Goal: Transaction & Acquisition: Book appointment/travel/reservation

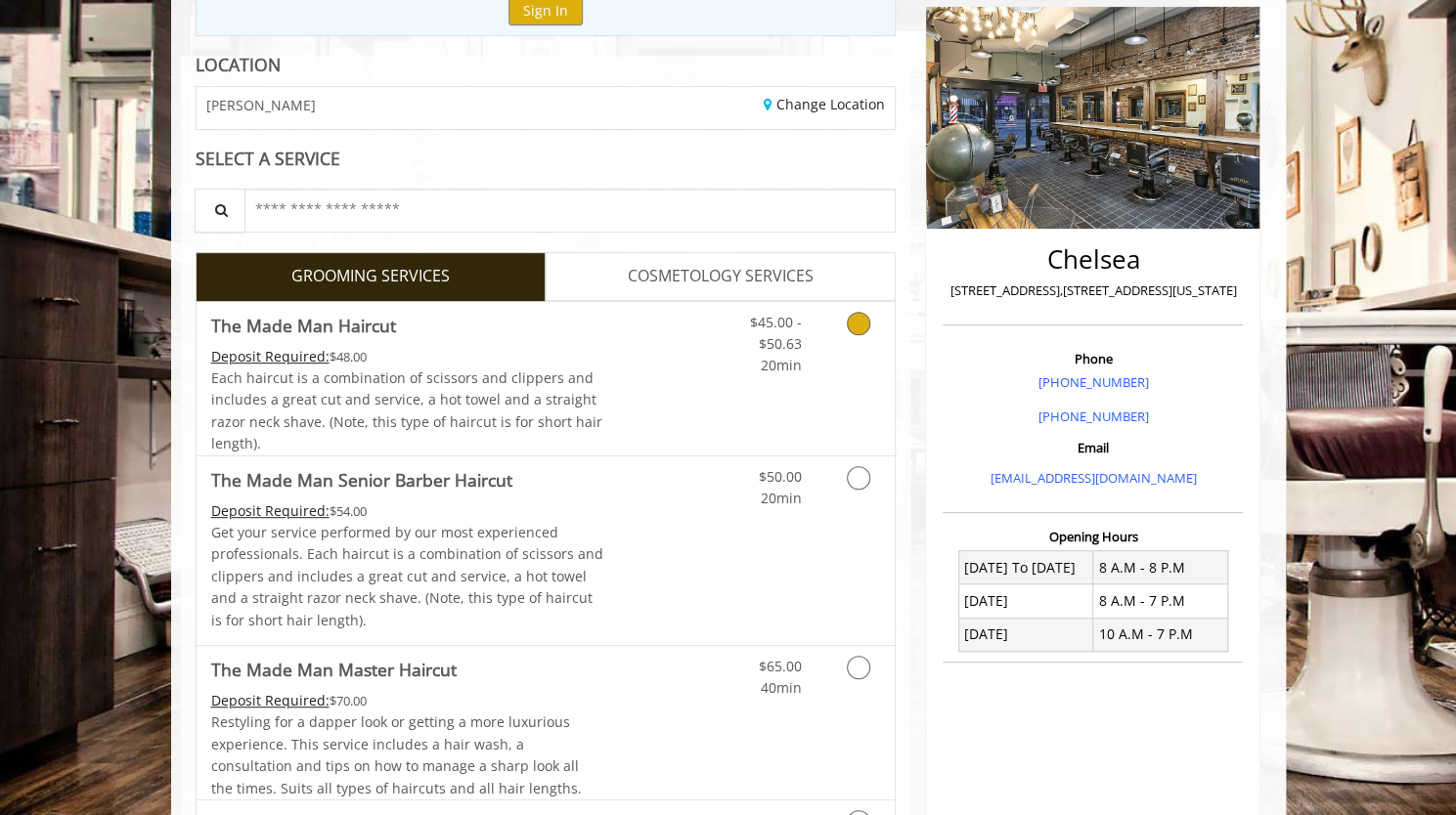
scroll to position [98, 0]
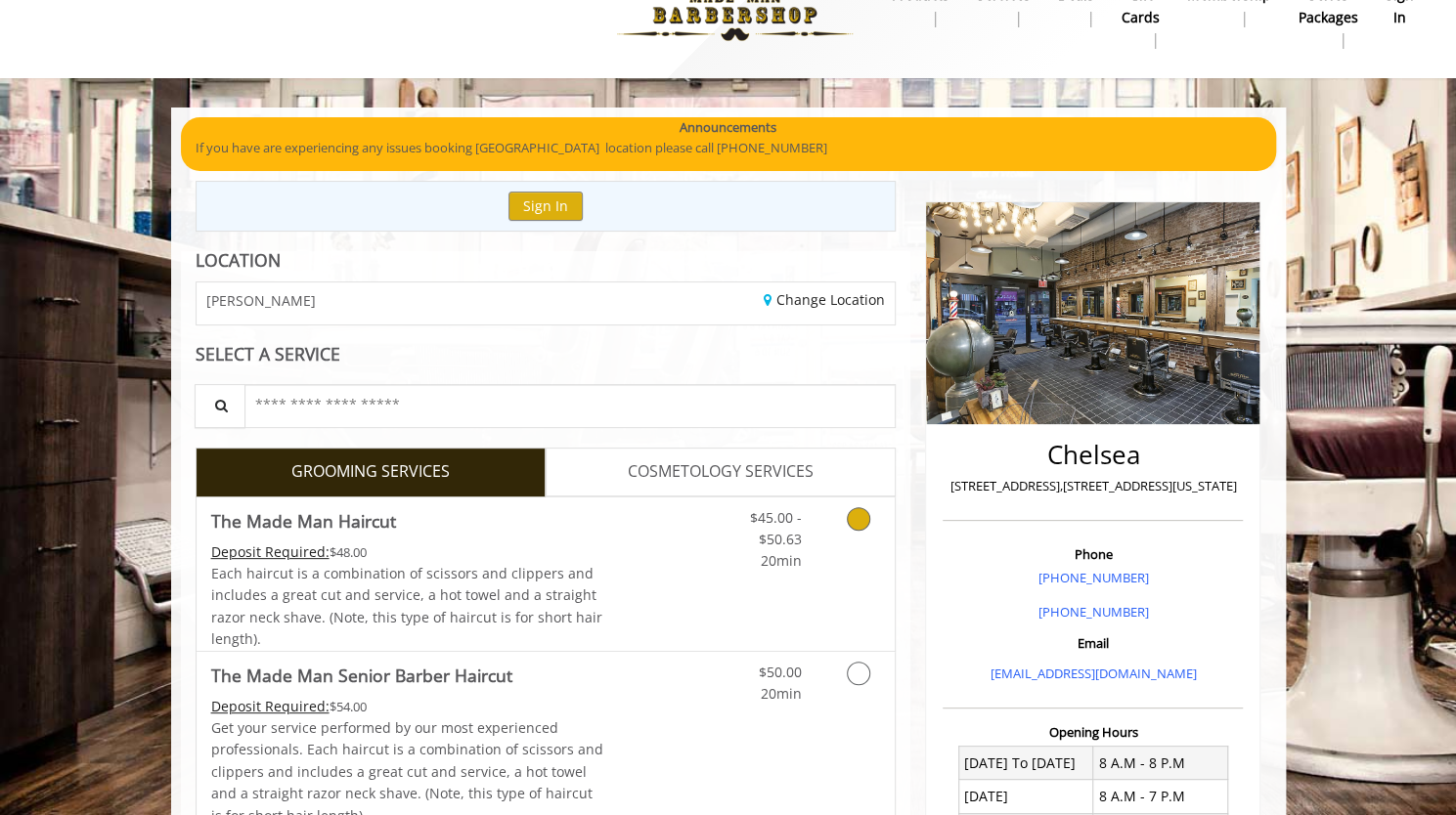
click at [659, 510] on link "Discounted Price" at bounding box center [661, 573] width 117 height 153
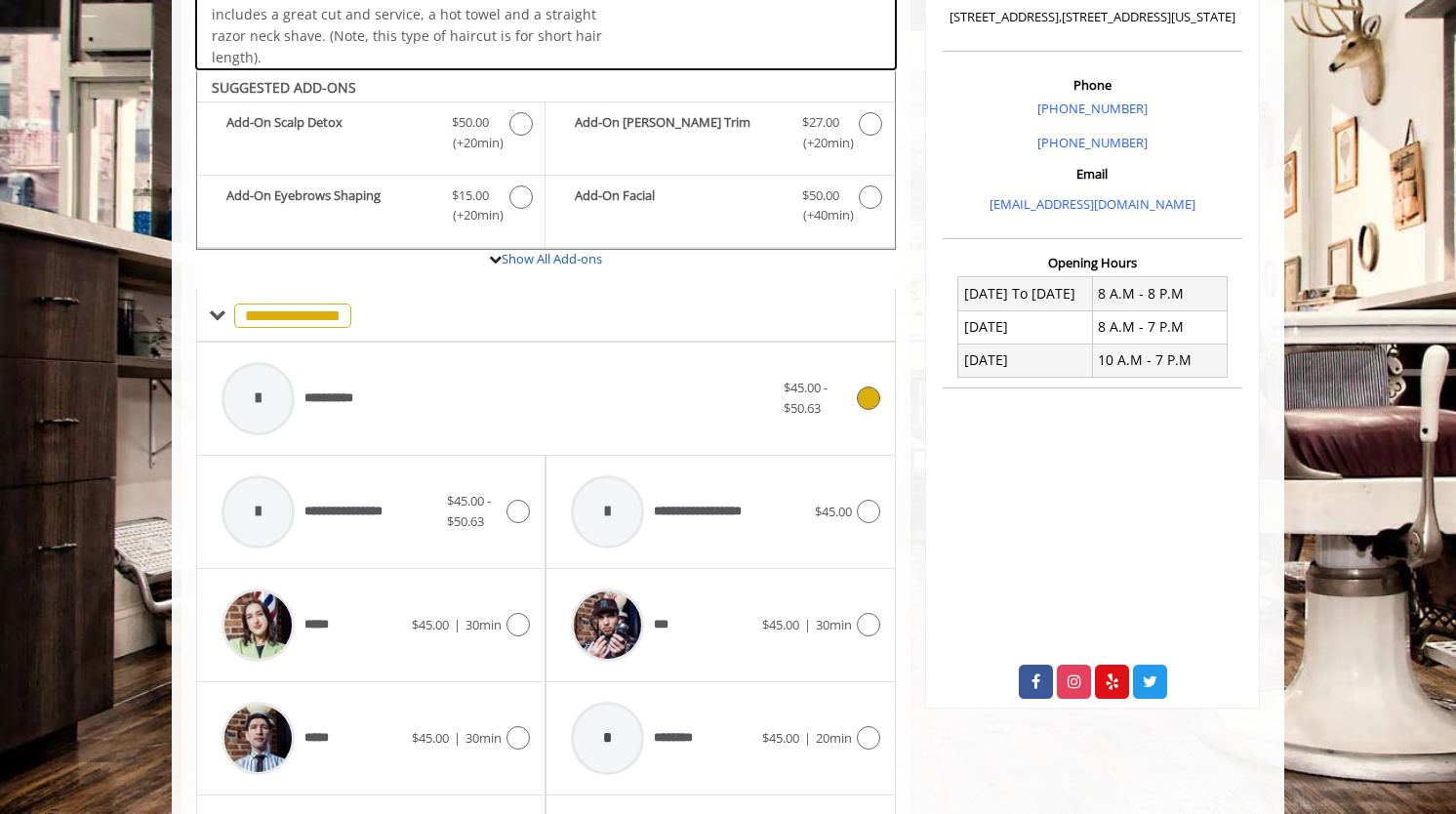
scroll to position [578, 0]
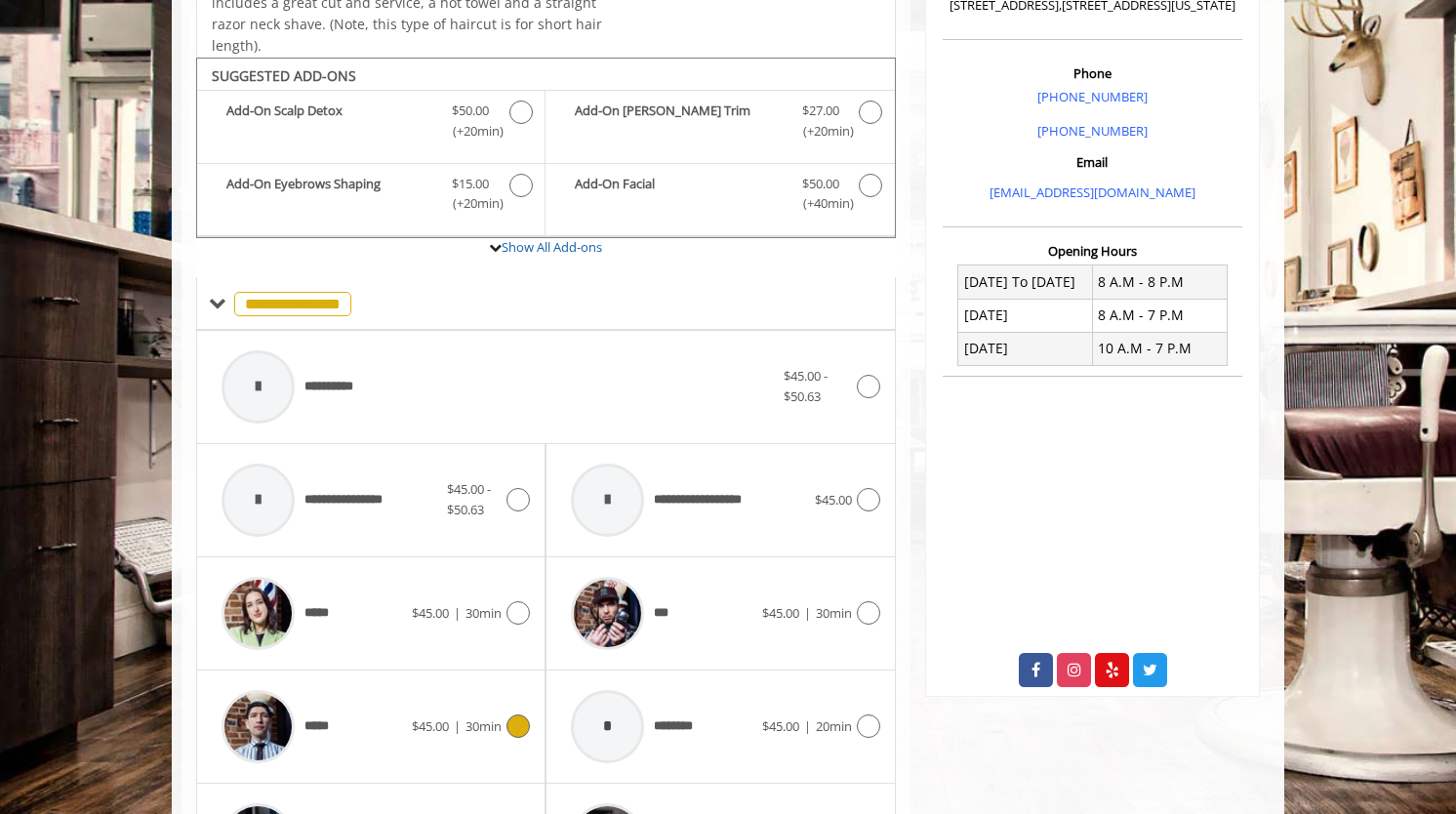
click at [377, 680] on div "*****" at bounding box center [312, 726] width 200 height 93
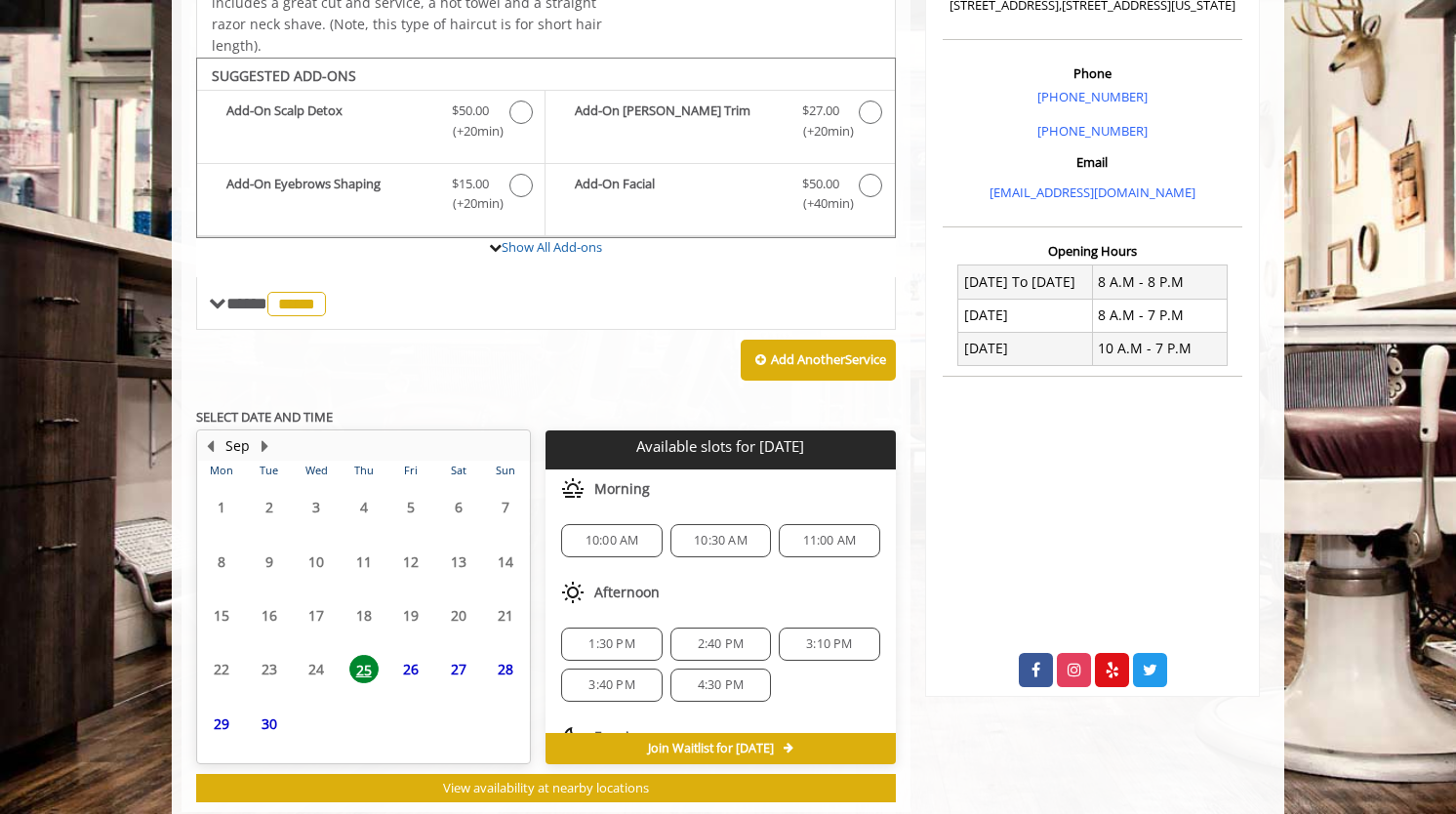
scroll to position [535, 0]
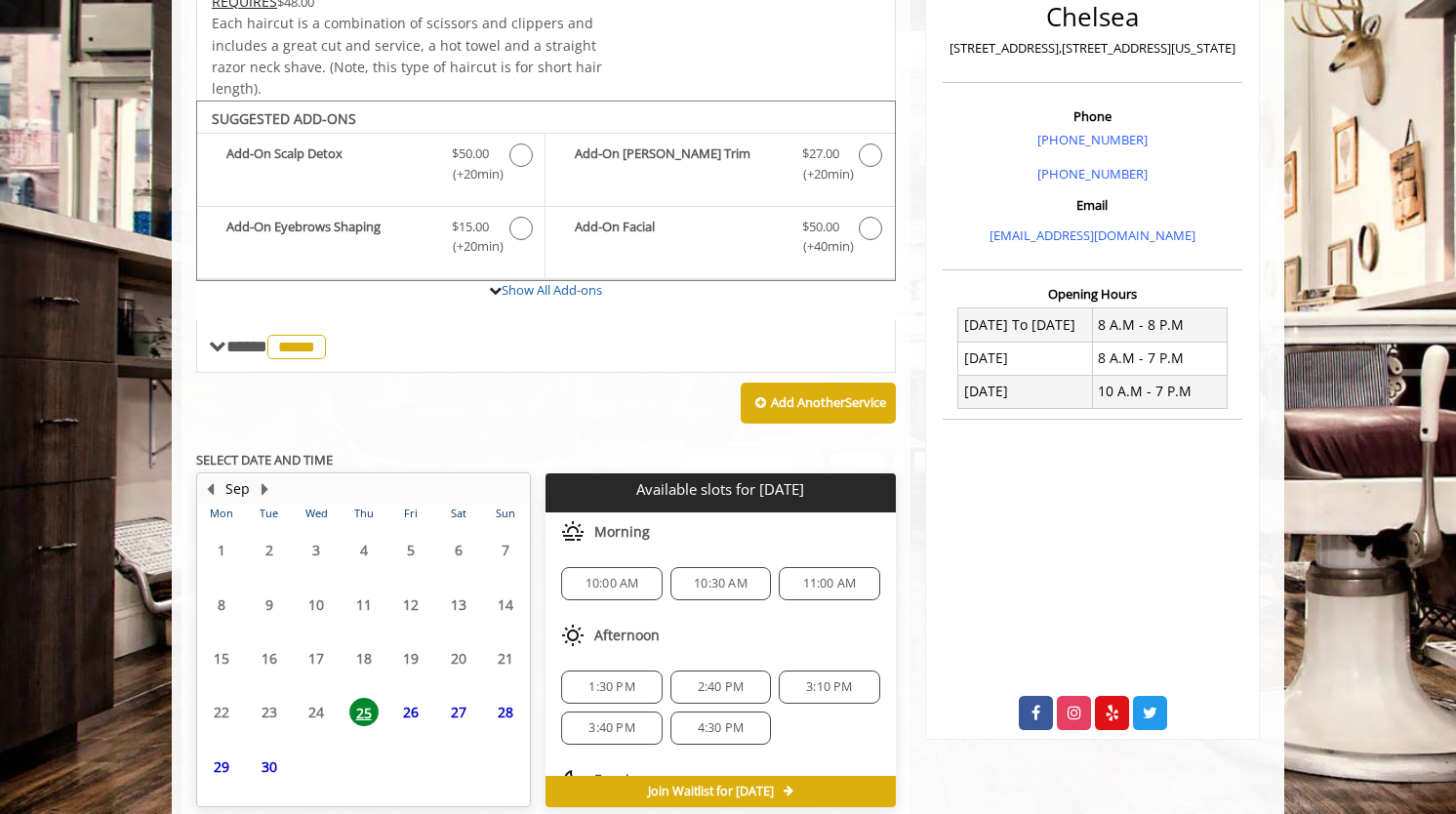
click at [622, 576] on span "10:00 AM" at bounding box center [613, 584] width 53 height 16
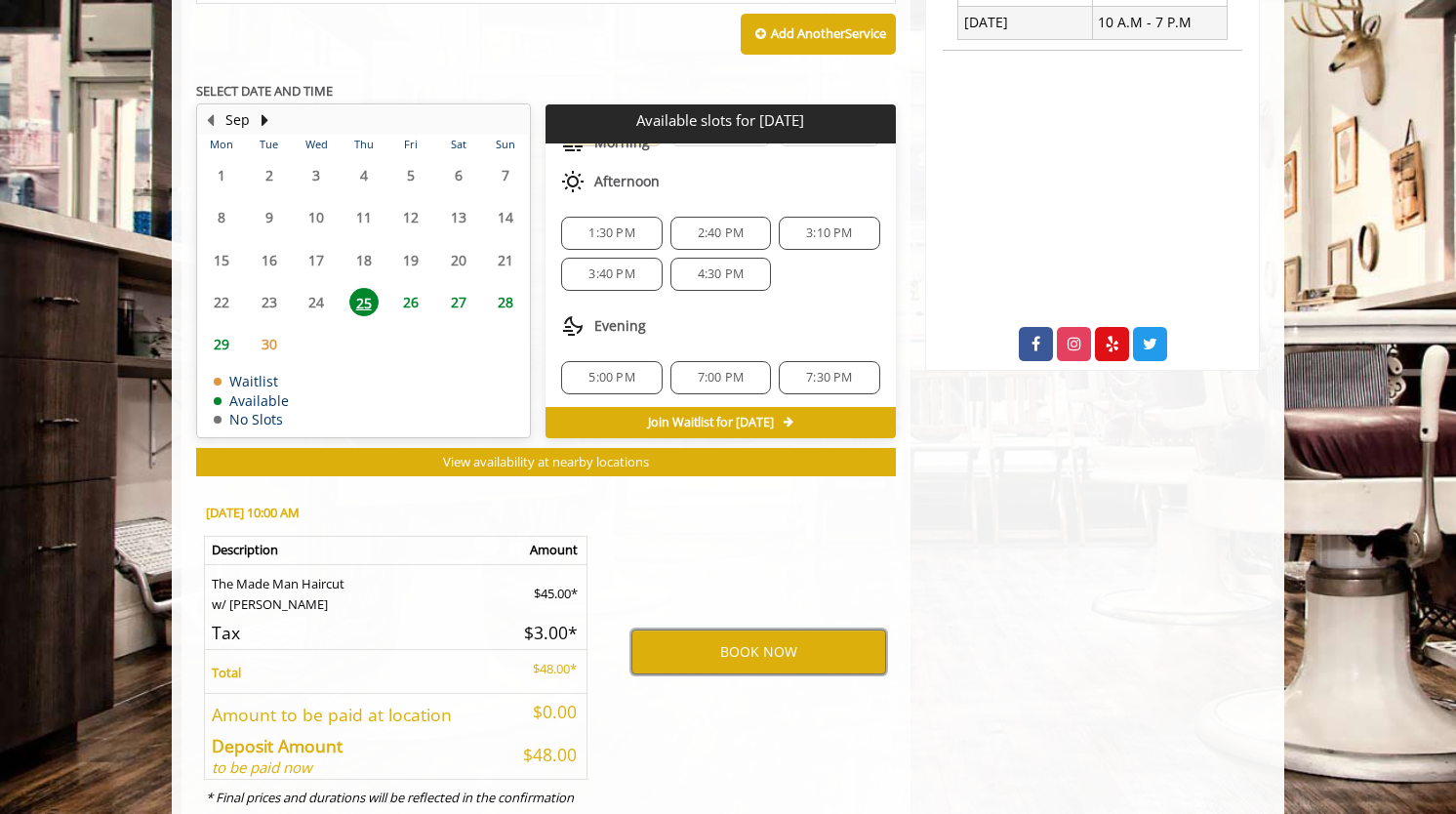
scroll to position [916, 0]
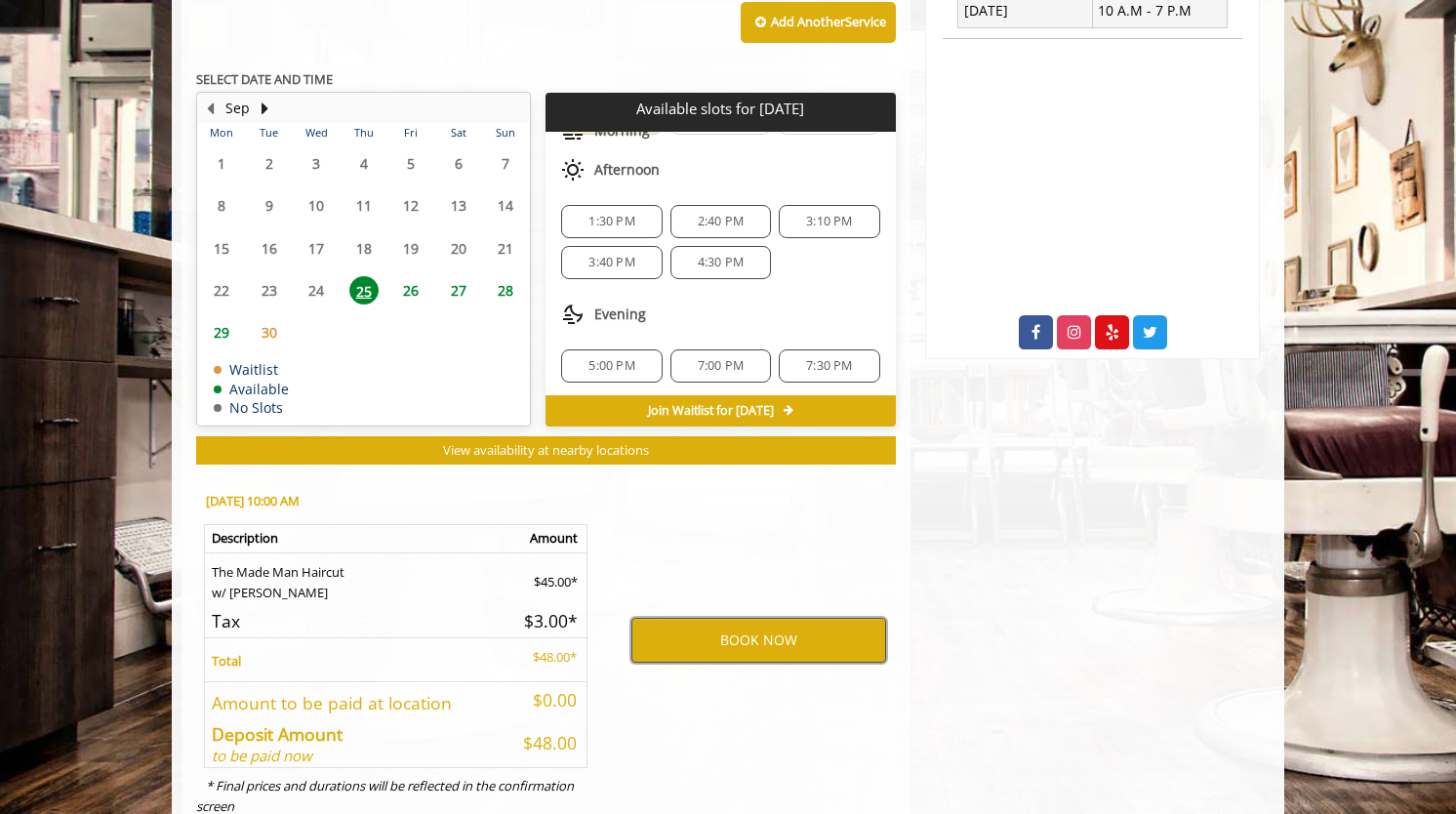
click at [714, 618] on button "BOOK NOW" at bounding box center [759, 640] width 255 height 45
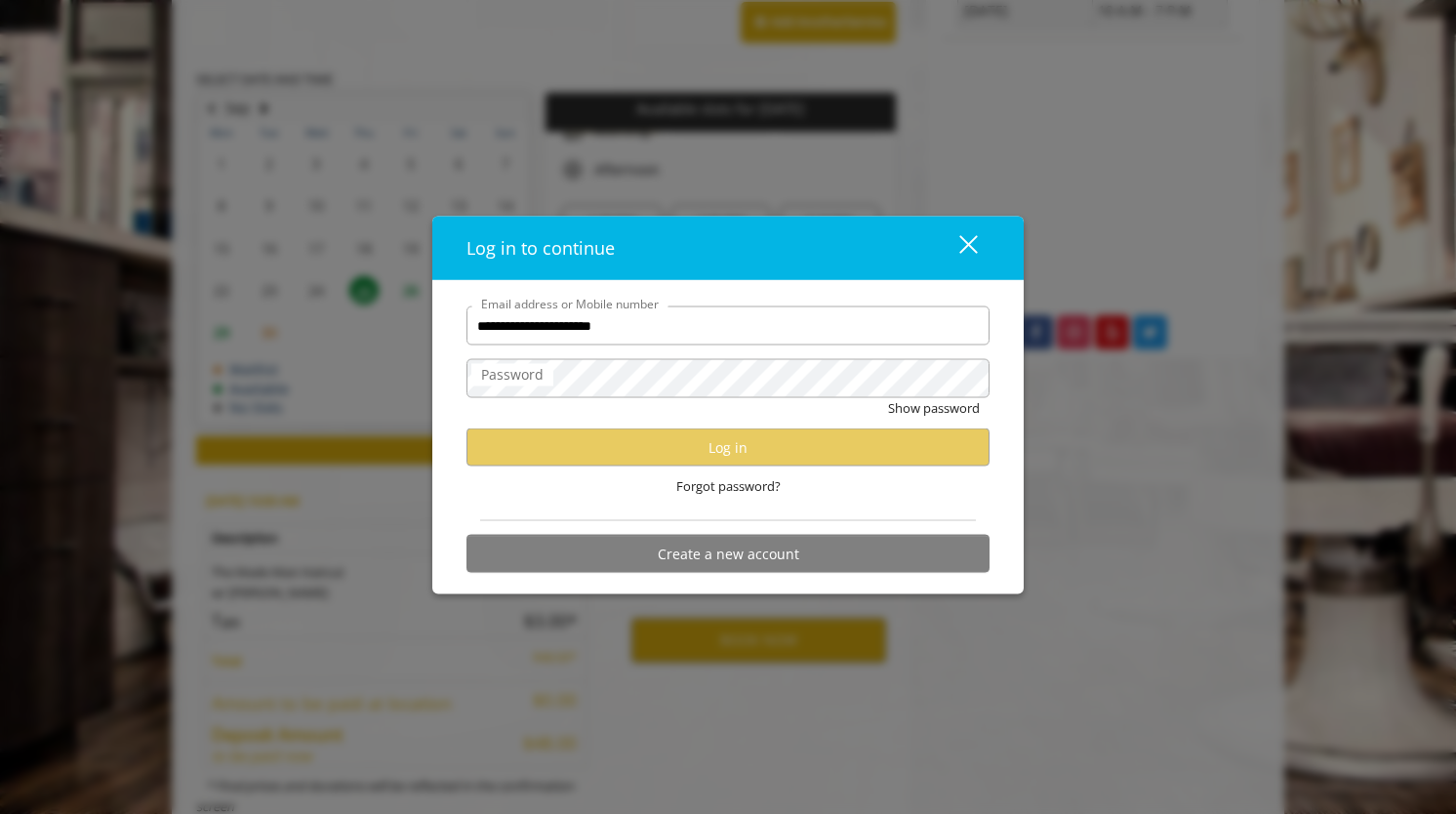
type input "**********"
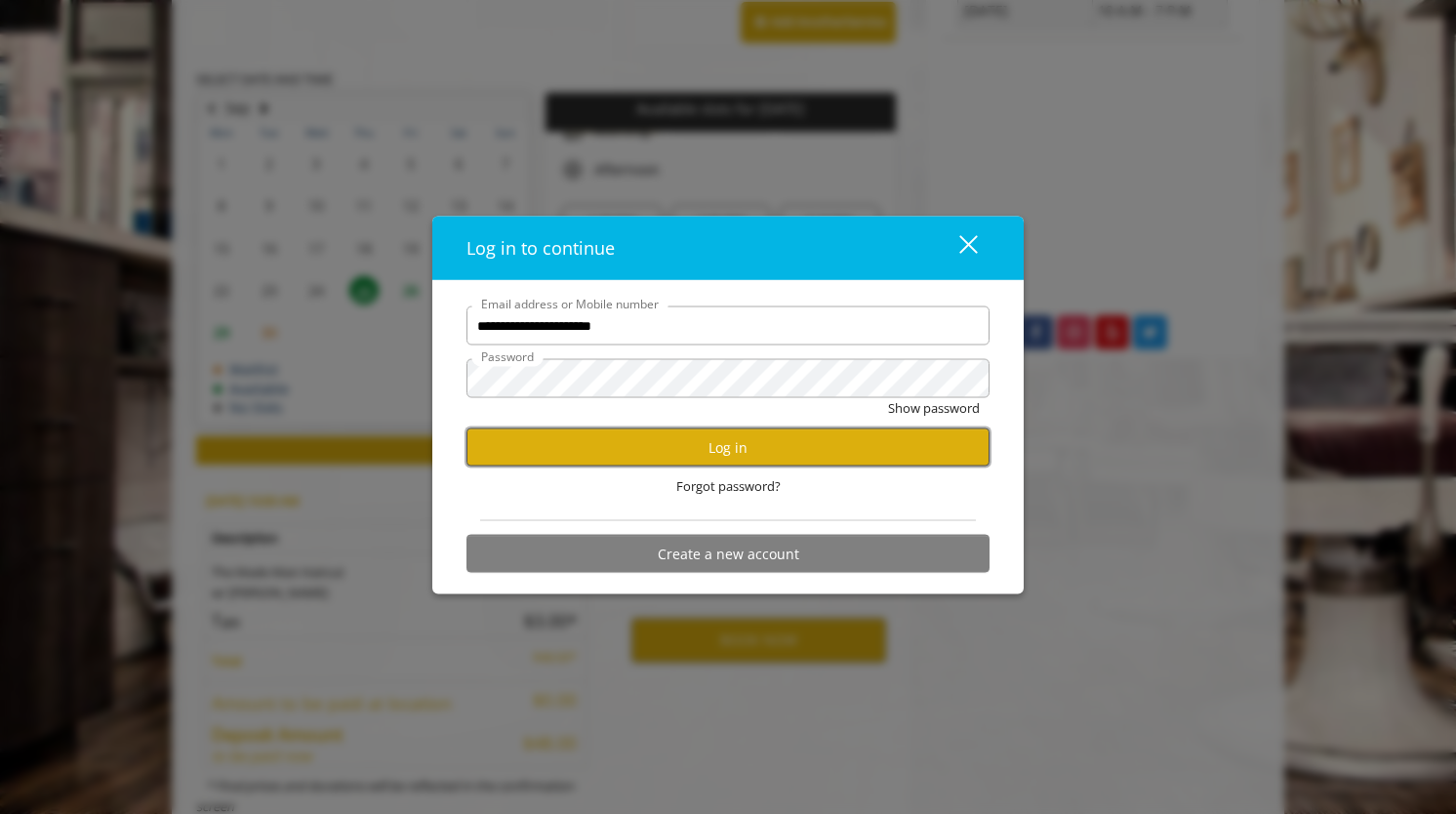
click at [799, 437] on button "Log in" at bounding box center [728, 447] width 523 height 38
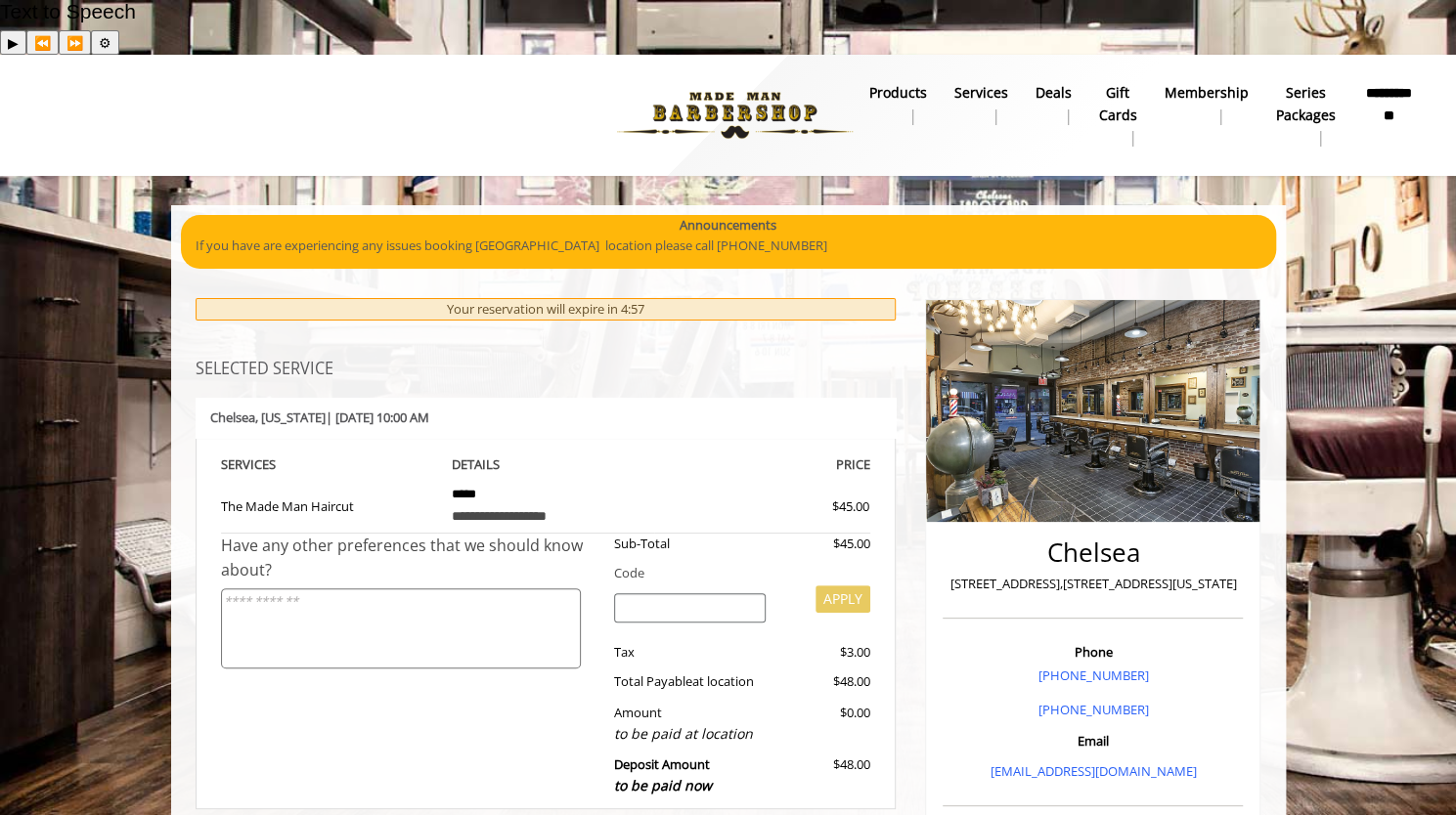
scroll to position [452, 0]
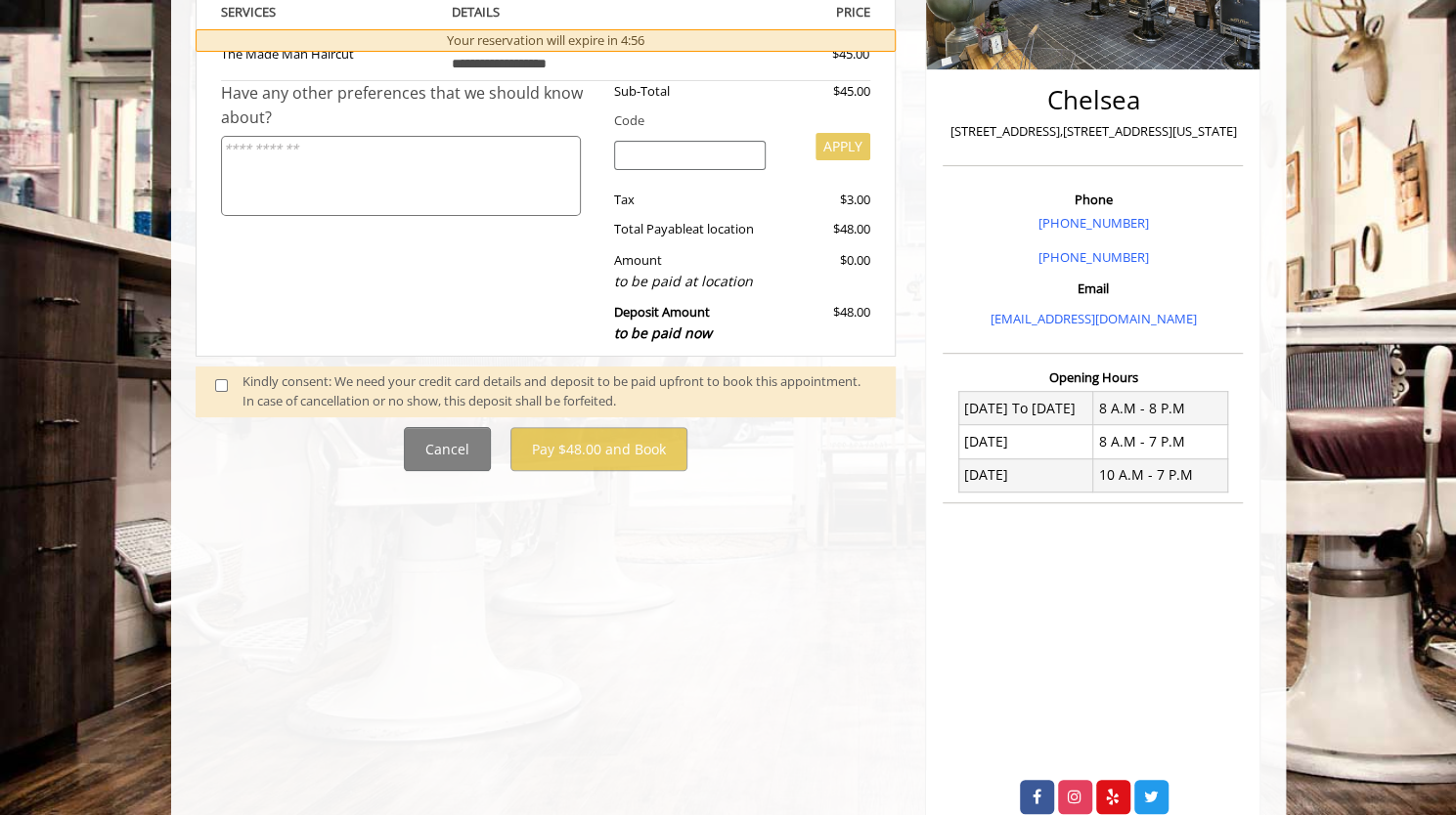
click at [240, 371] on span at bounding box center [229, 392] width 57 height 41
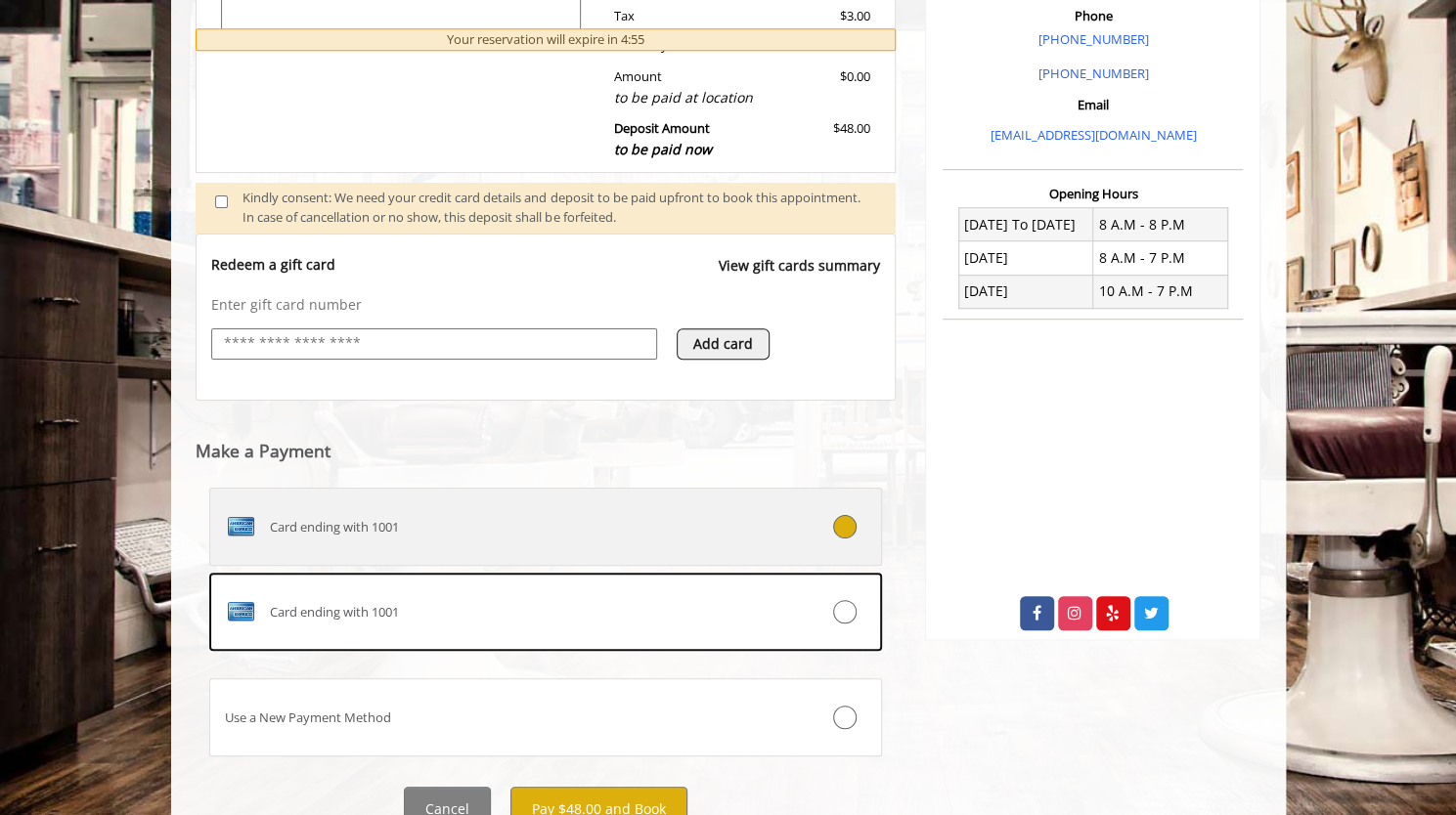
scroll to position [663, 0]
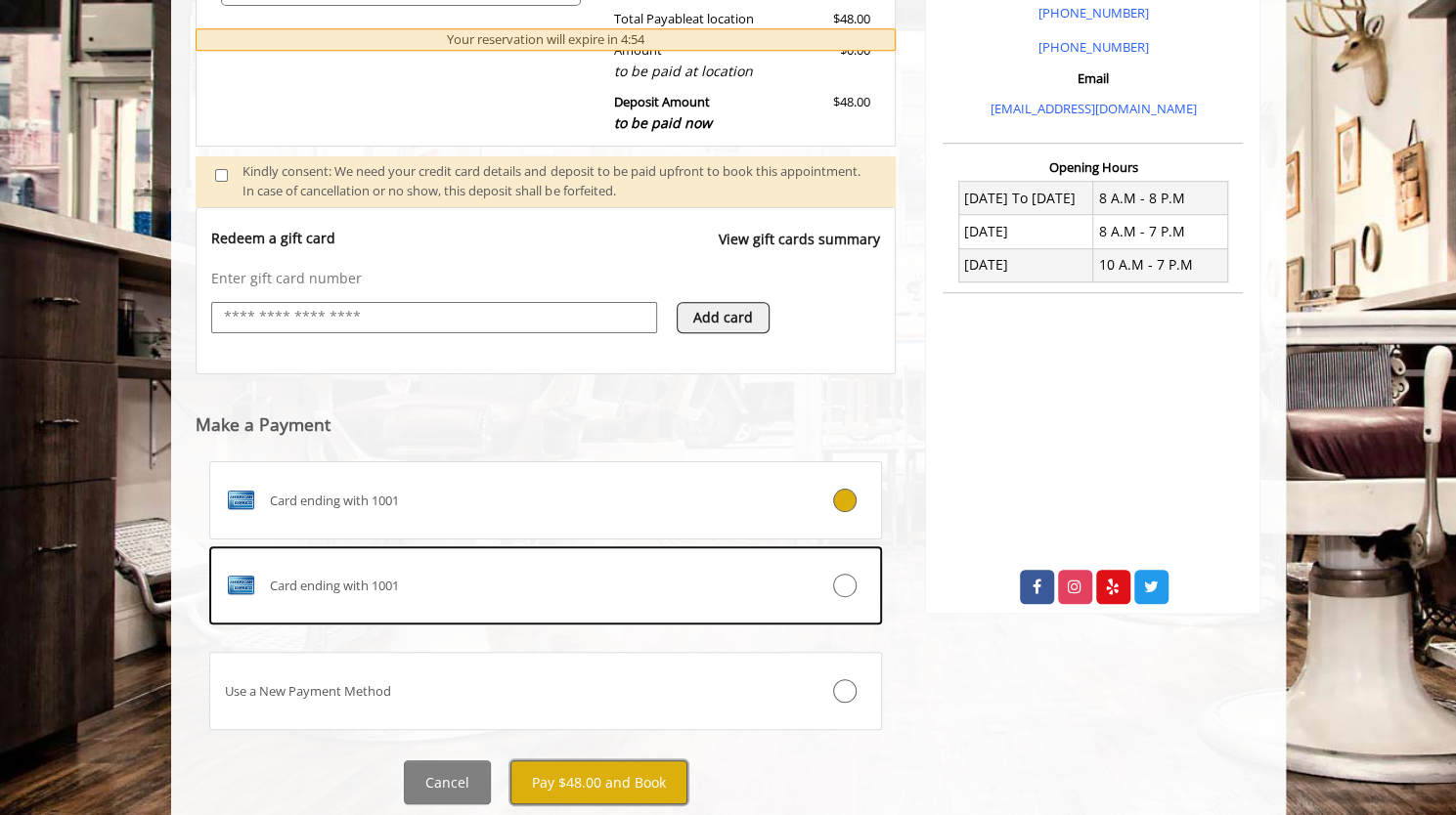
click at [620, 761] on button "Pay $48.00 and Book" at bounding box center [598, 782] width 177 height 44
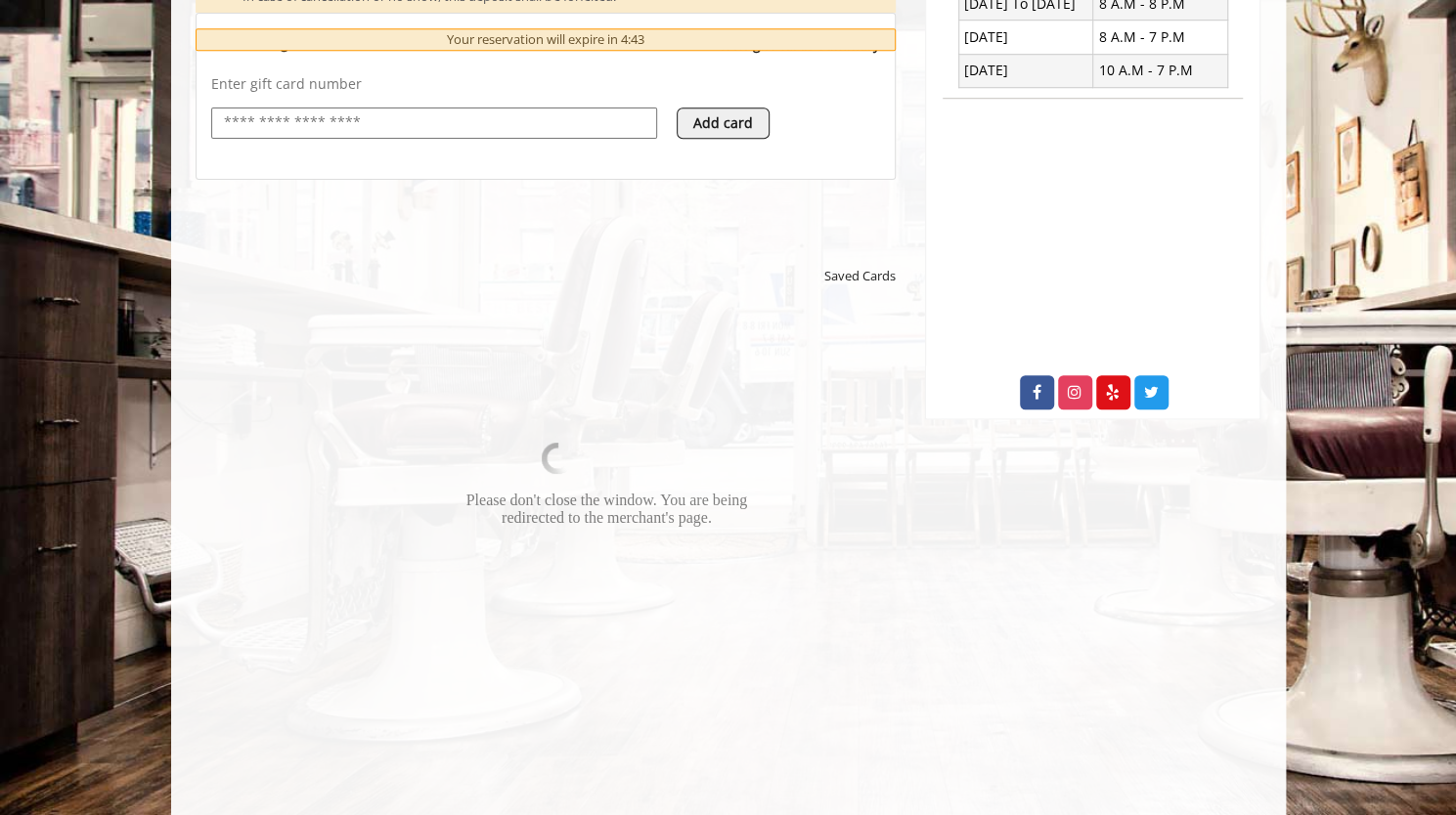
scroll to position [702, 0]
